Goal: Navigation & Orientation: Find specific page/section

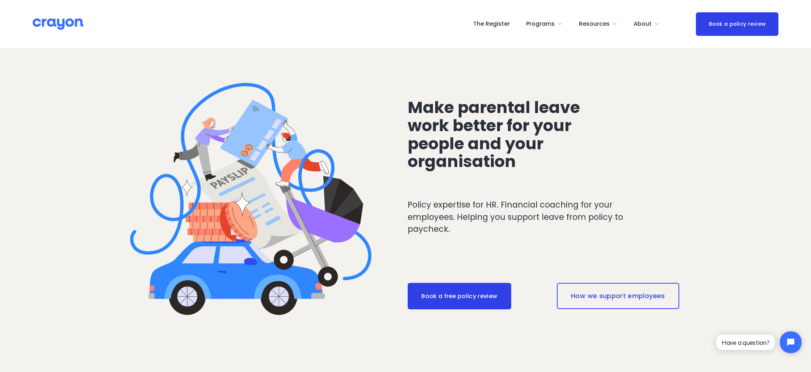
click at [647, 24] on span "About" at bounding box center [643, 24] width 18 height 11
click at [0, 0] on span "About Us" at bounding box center [0, 0] width 0 height 0
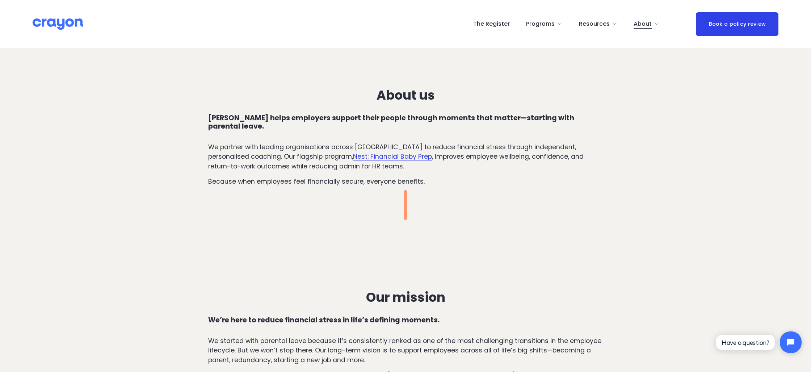
scroll to position [184, 0]
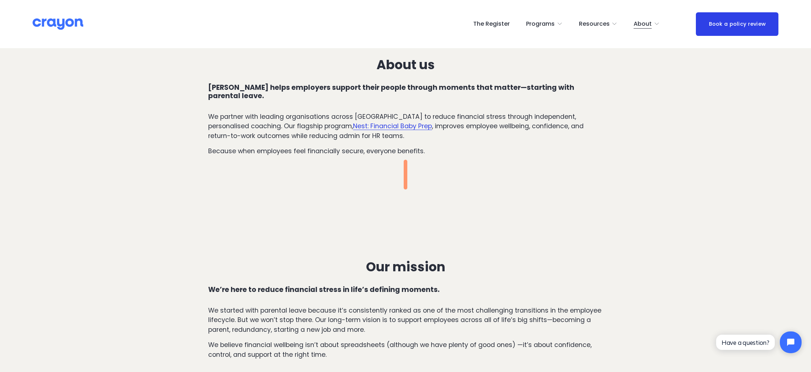
click at [501, 25] on link "The Register" at bounding box center [491, 24] width 37 height 12
